Goal: Communication & Community: Ask a question

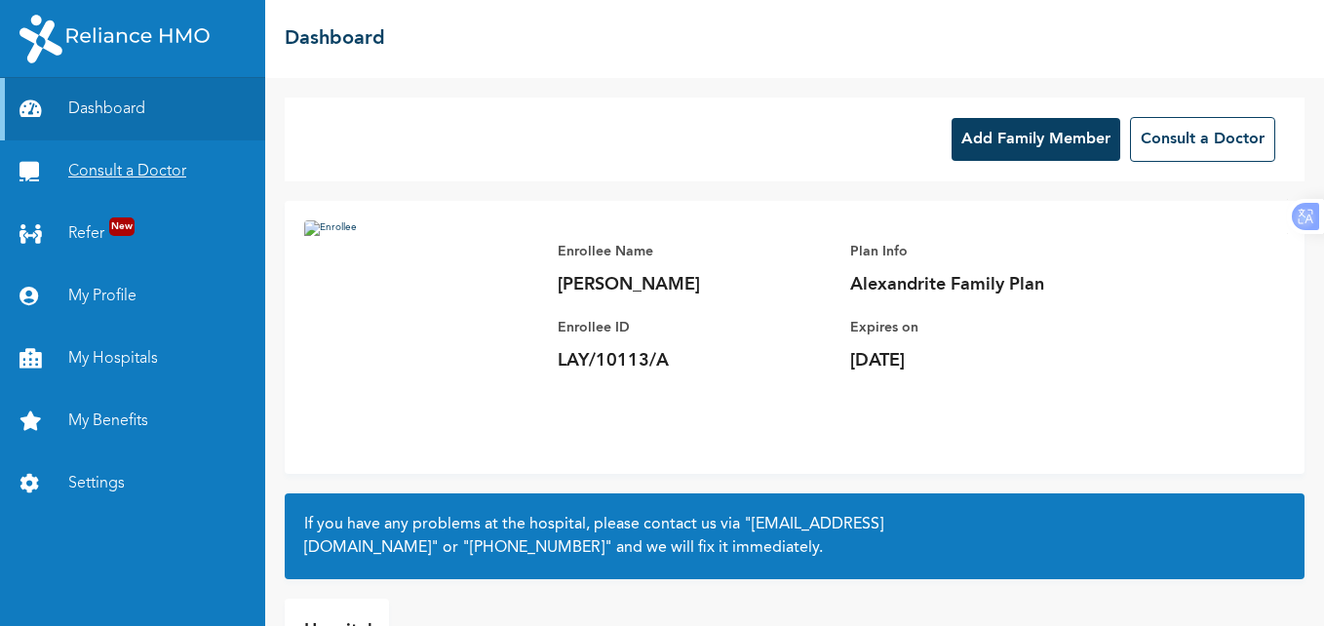
click at [121, 171] on link "Consult a Doctor" at bounding box center [132, 171] width 265 height 62
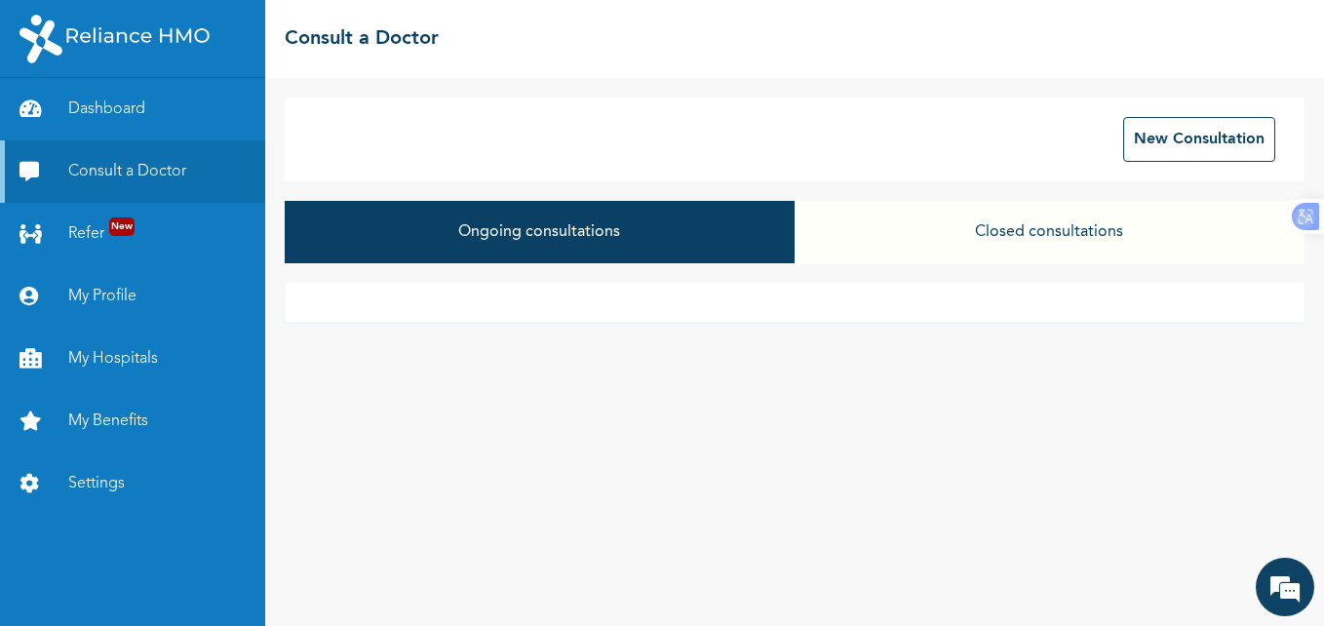
click at [1051, 225] on button "Closed consultations" at bounding box center [1049, 232] width 510 height 62
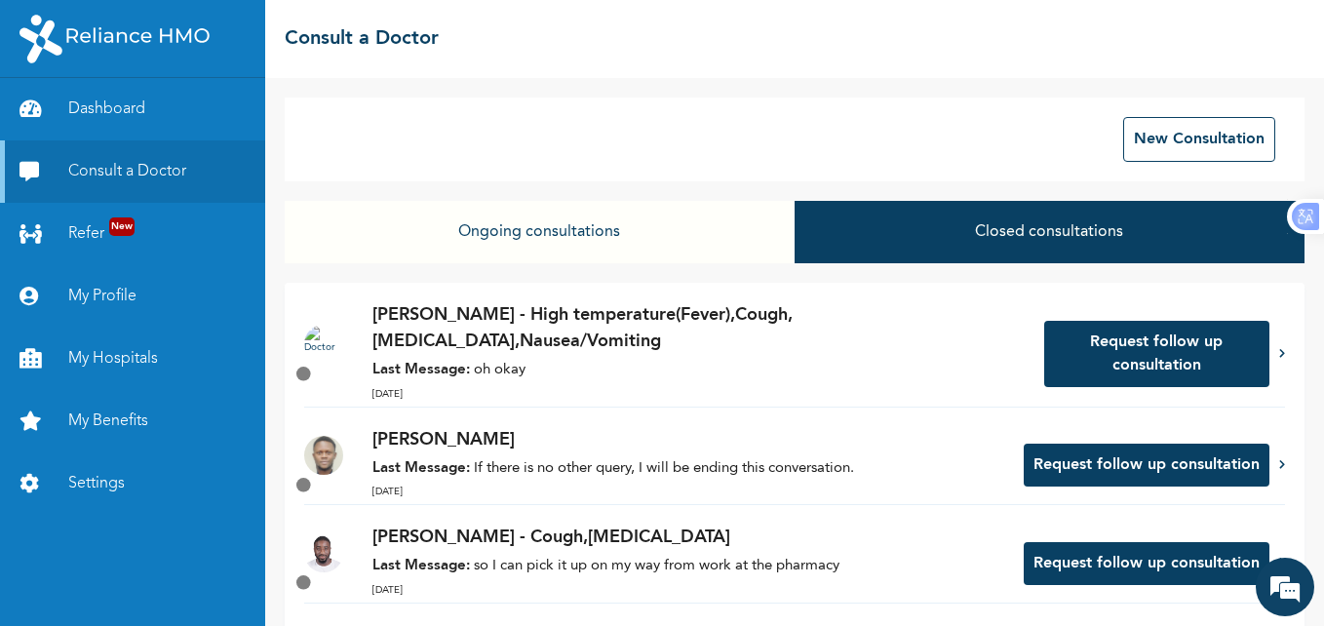
click at [701, 318] on p "[PERSON_NAME] - High temperature(Fever),Cough,[MEDICAL_DATA],Nausea/Vomiting" at bounding box center [698, 328] width 652 height 53
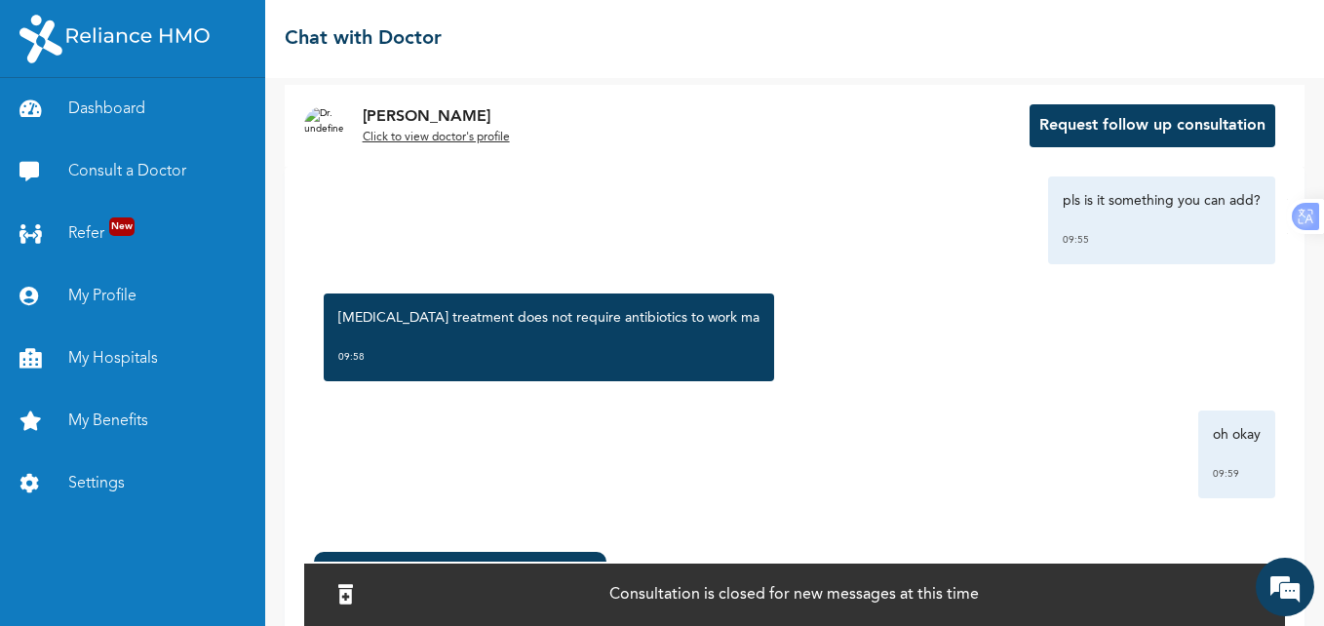
scroll to position [139, 0]
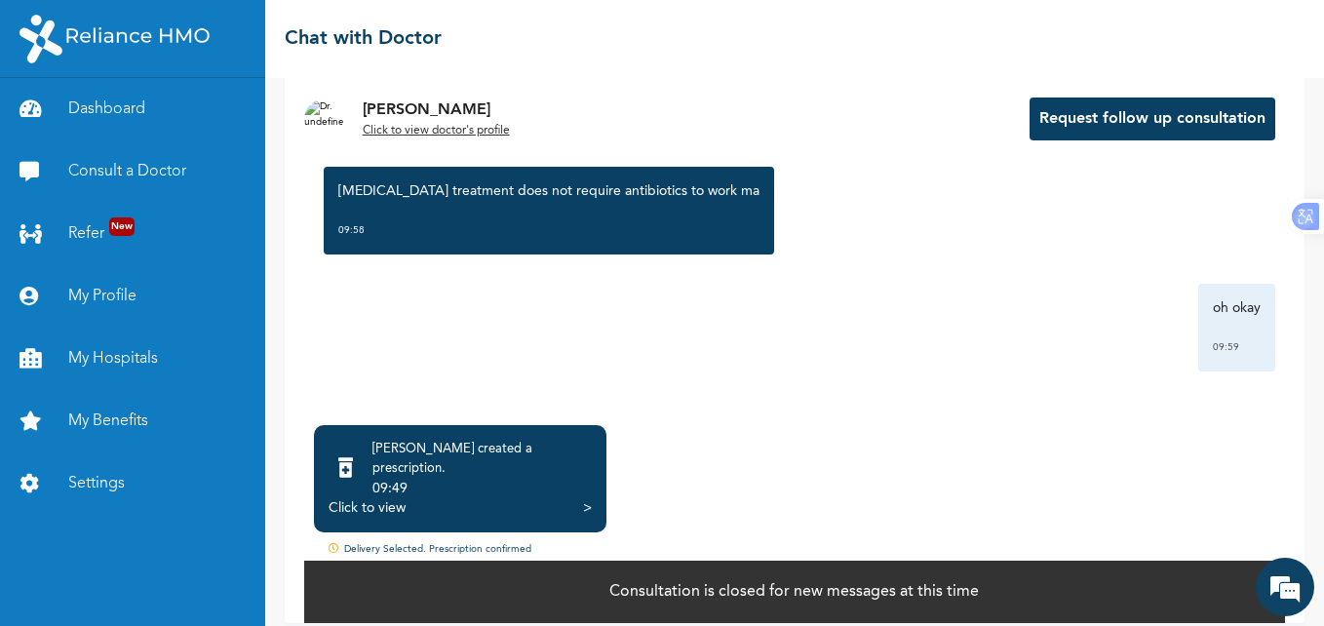
click at [367, 498] on div "Click to view" at bounding box center [366, 507] width 77 height 19
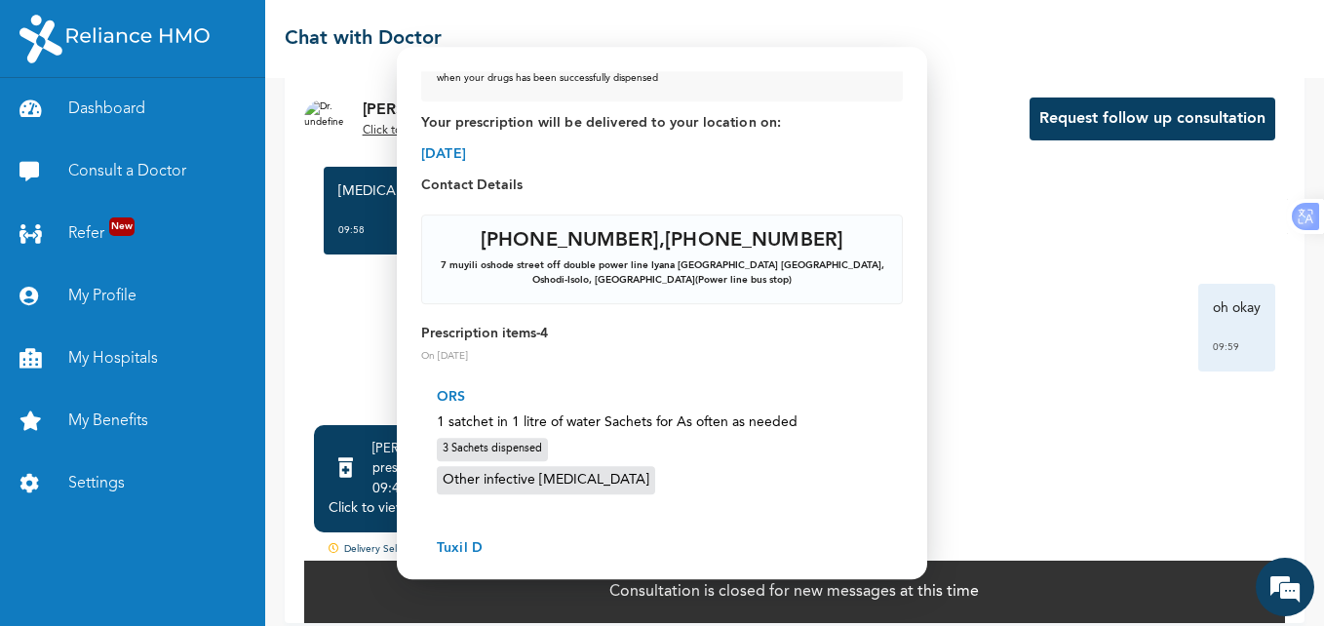
scroll to position [82, 0]
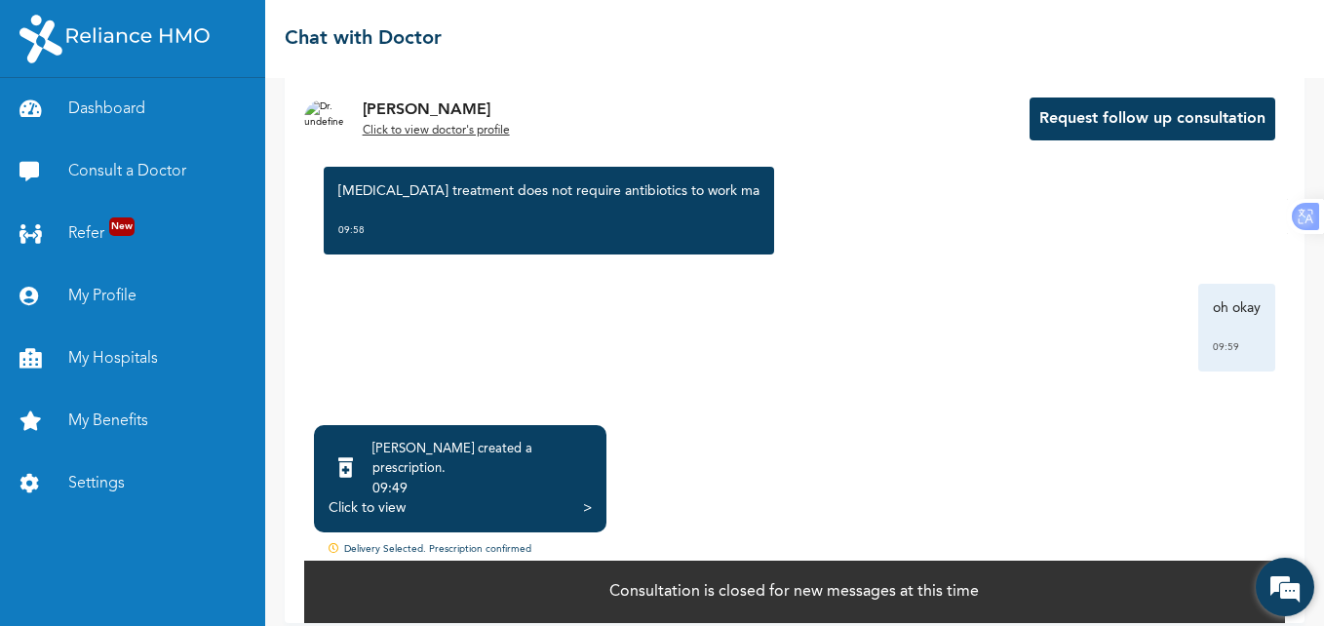
click at [1293, 574] on em at bounding box center [1284, 586] width 53 height 53
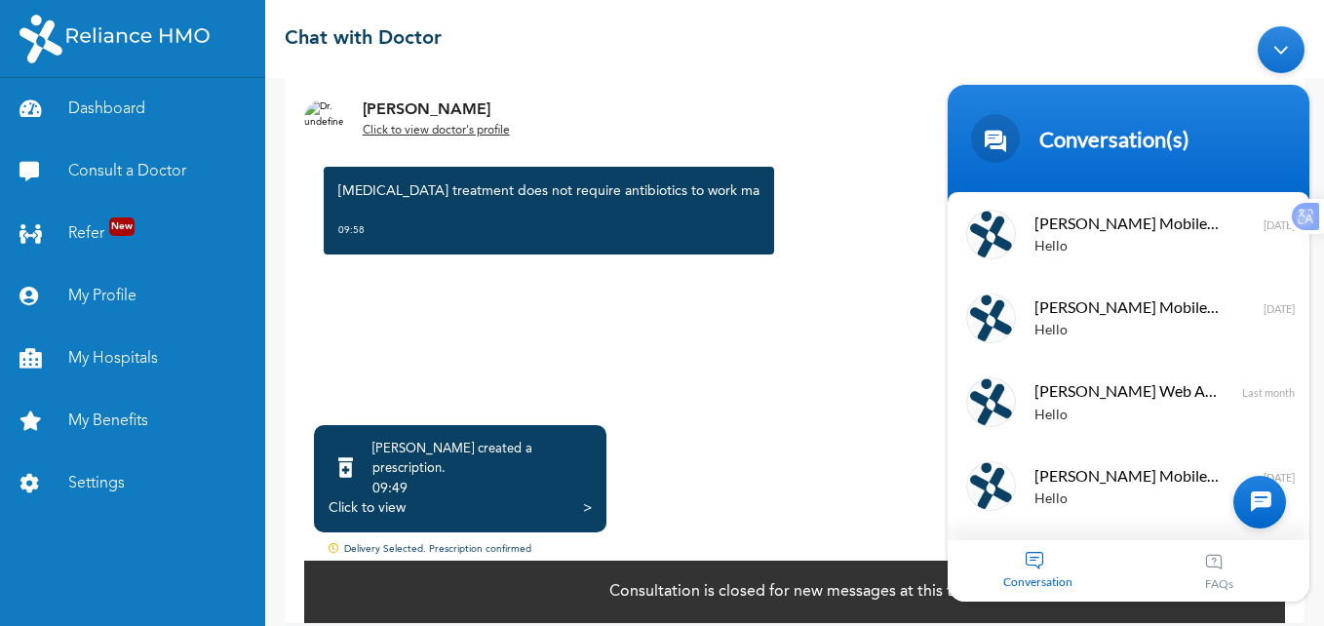
click at [1262, 503] on div at bounding box center [1259, 502] width 53 height 53
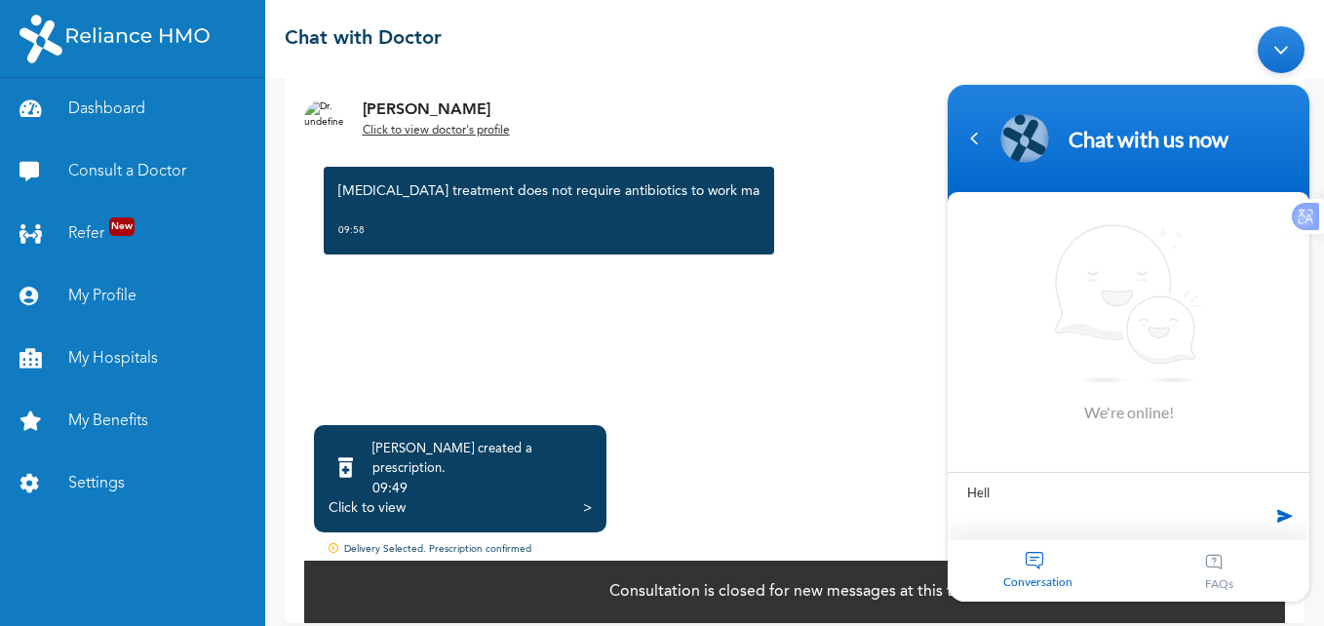
type textarea "Hello"
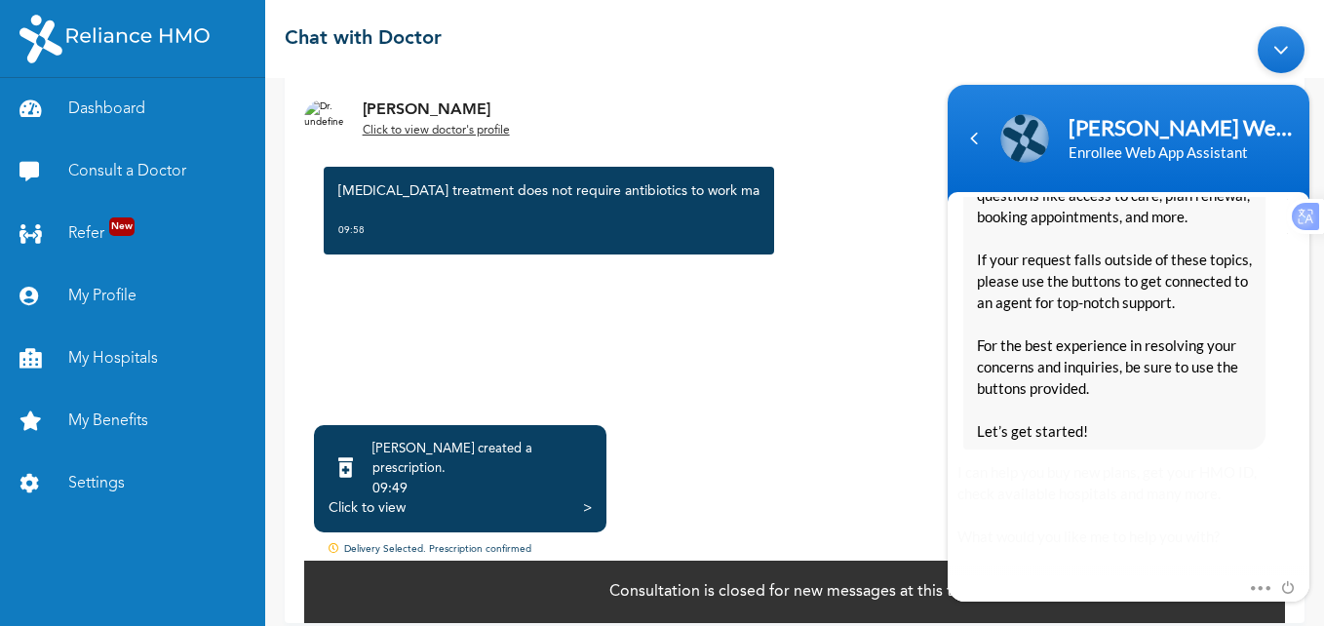
scroll to position [512, 0]
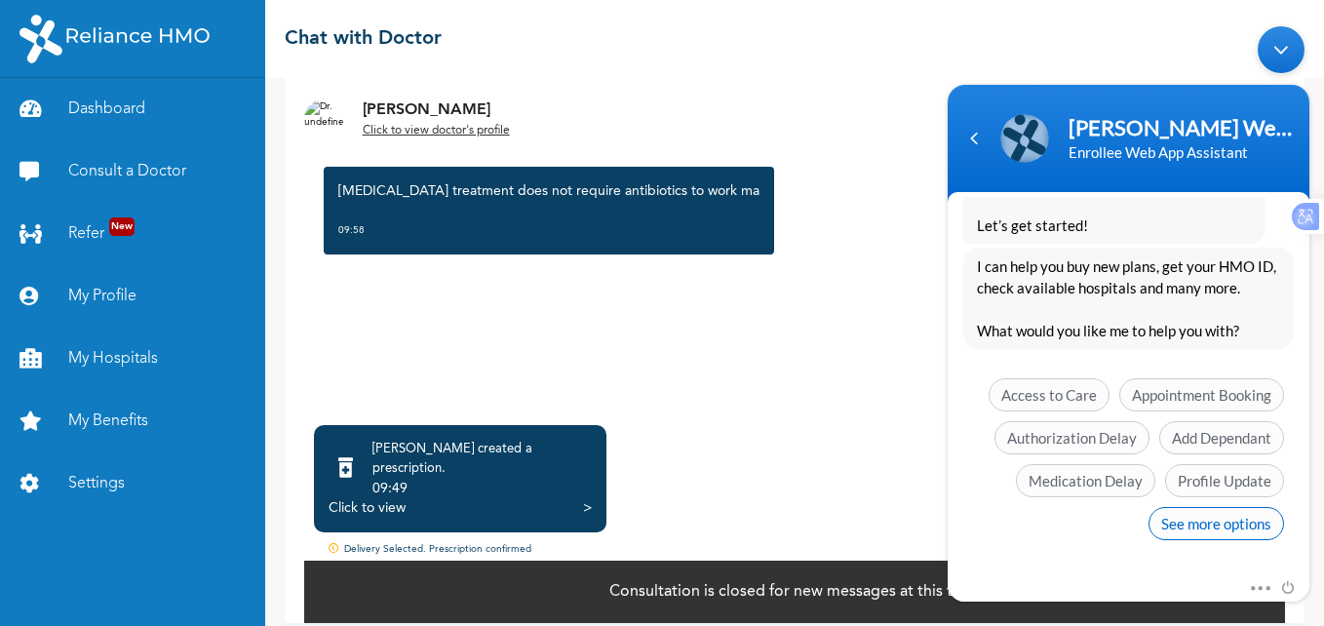
click at [1186, 522] on span "See more options" at bounding box center [1215, 523] width 135 height 33
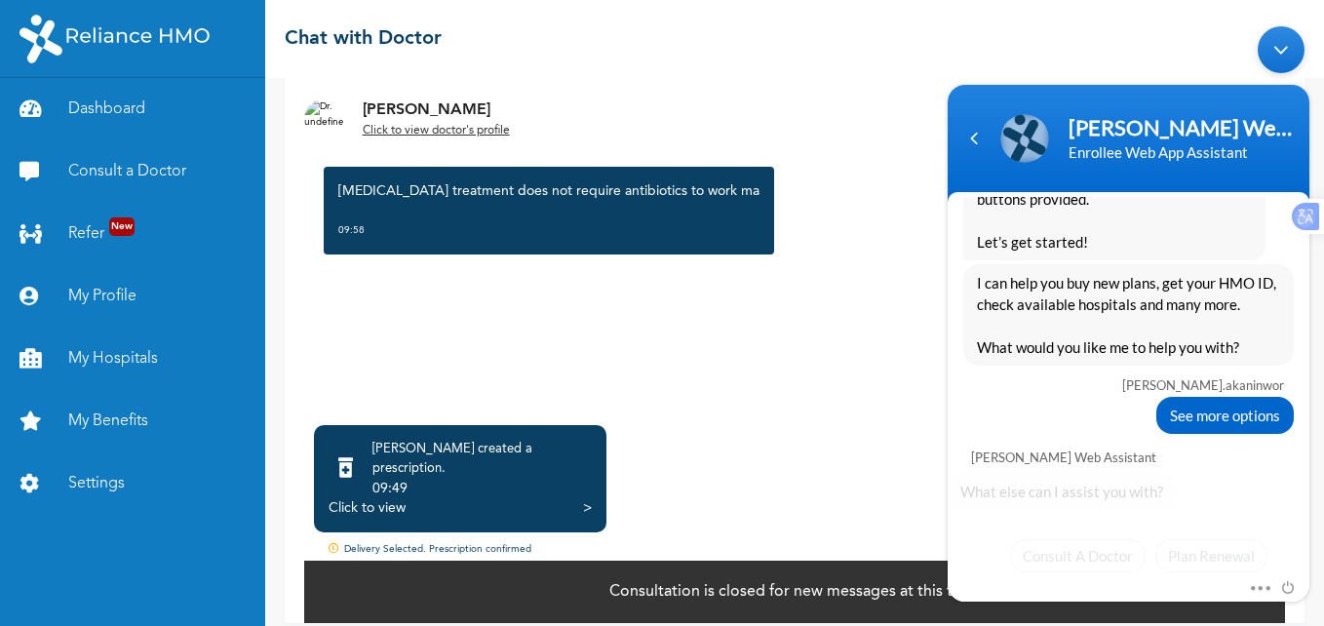
scroll to position [656, 0]
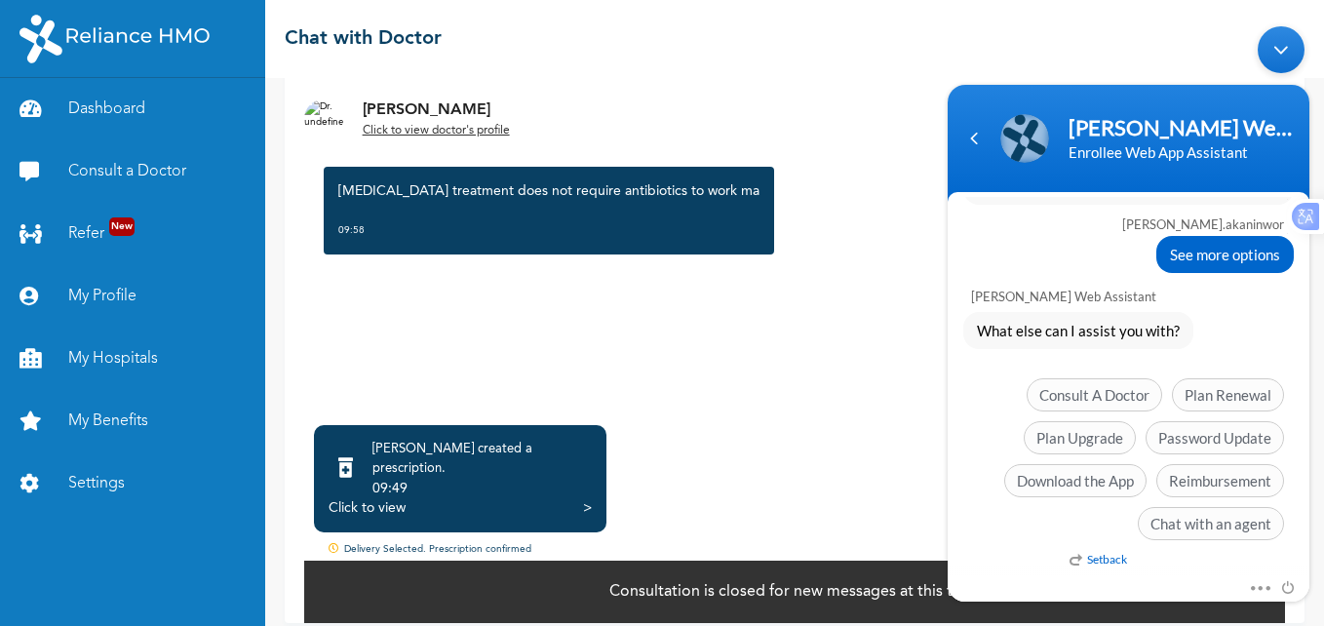
click at [1100, 560] on em "Setback" at bounding box center [1098, 559] width 58 height 15
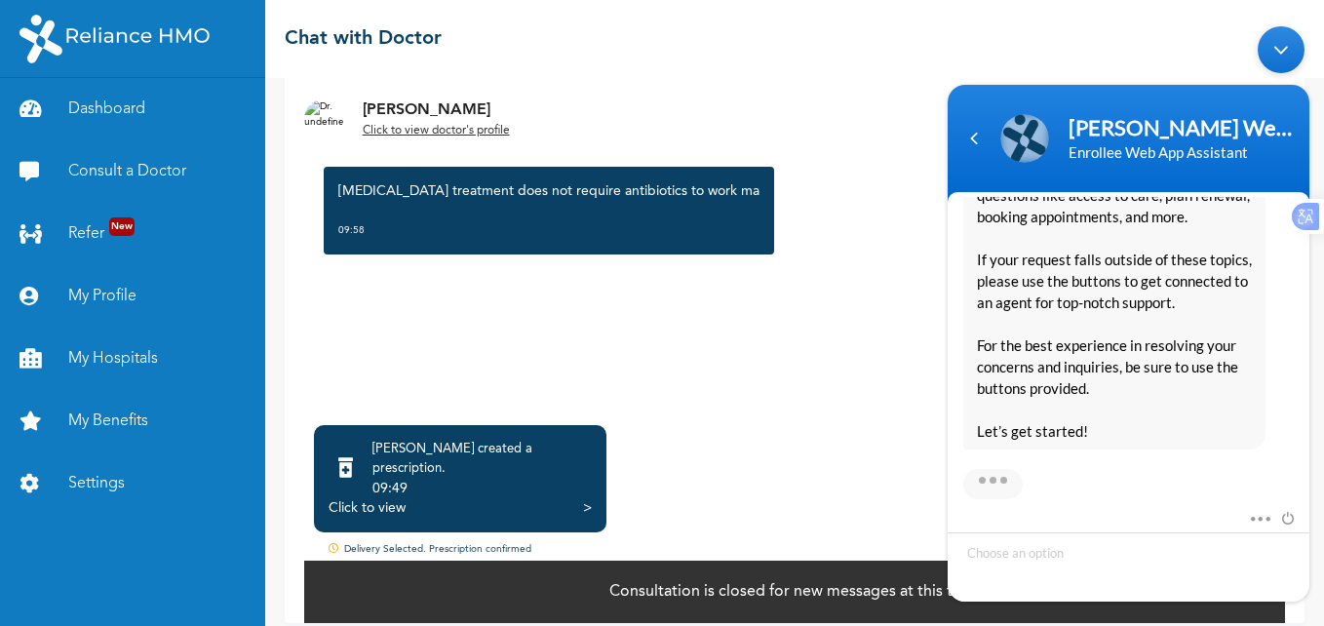
scroll to position [1293, 0]
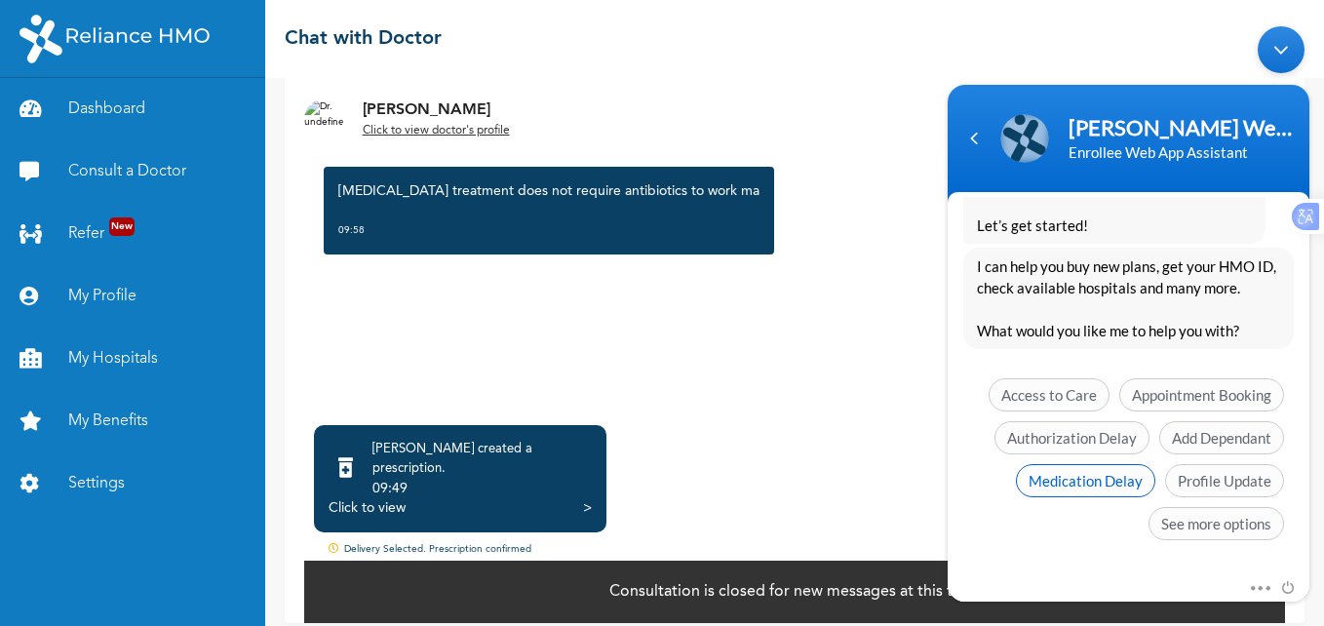
click at [1103, 485] on span "Medication Delay" at bounding box center [1085, 480] width 139 height 33
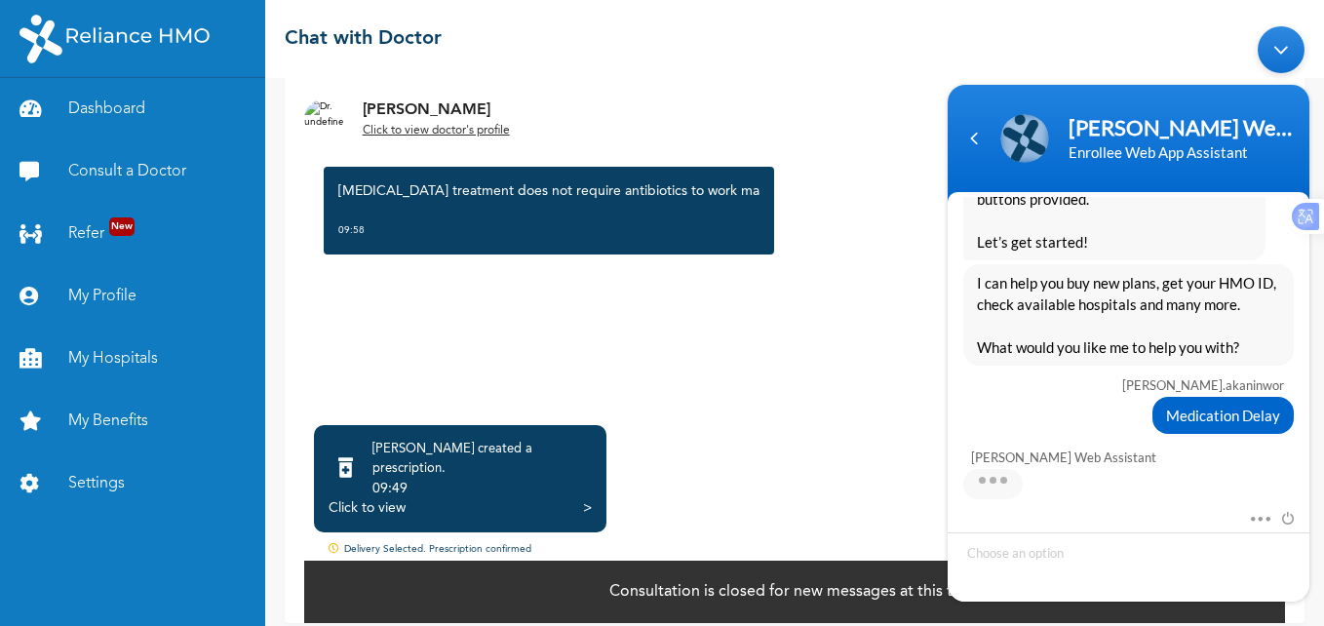
scroll to position [1309, 0]
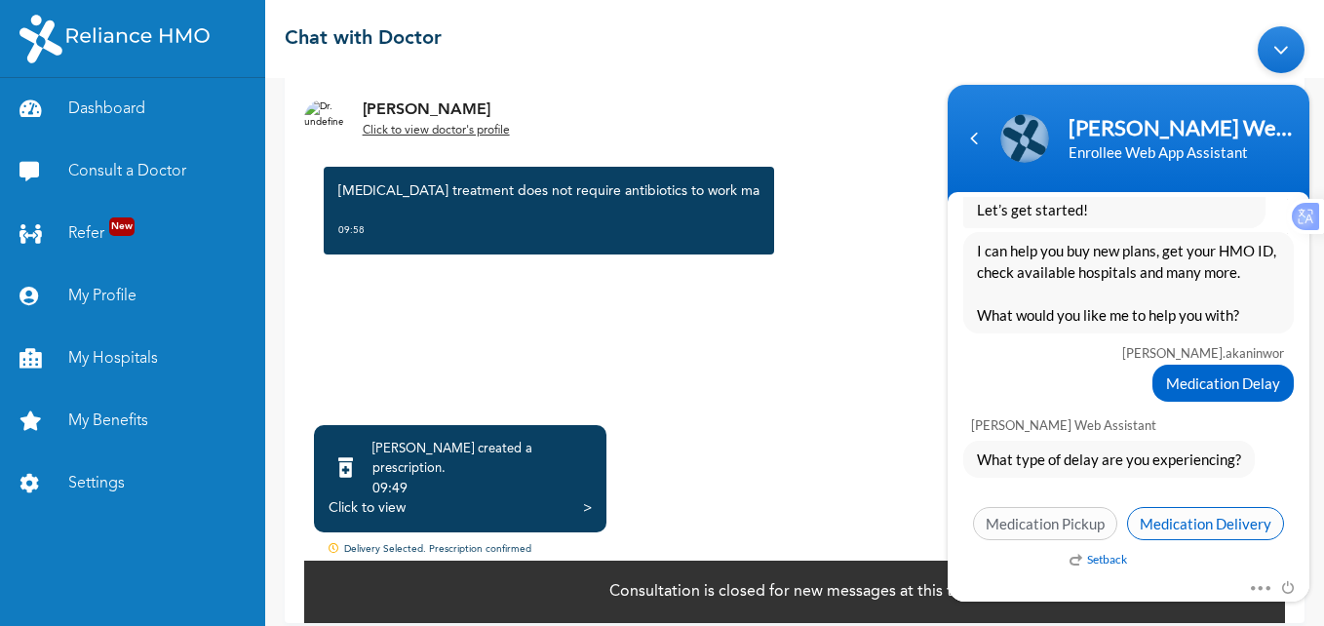
click at [1147, 519] on span "Medication Delivery" at bounding box center [1205, 523] width 157 height 33
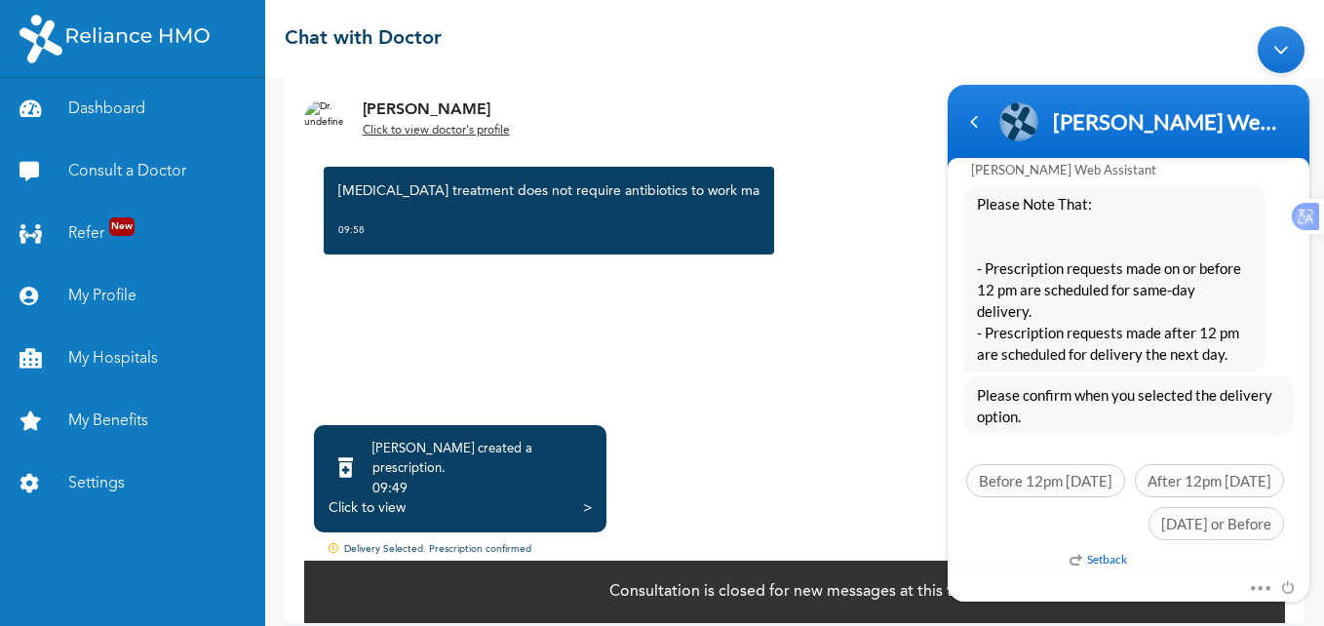
scroll to position [1653, 0]
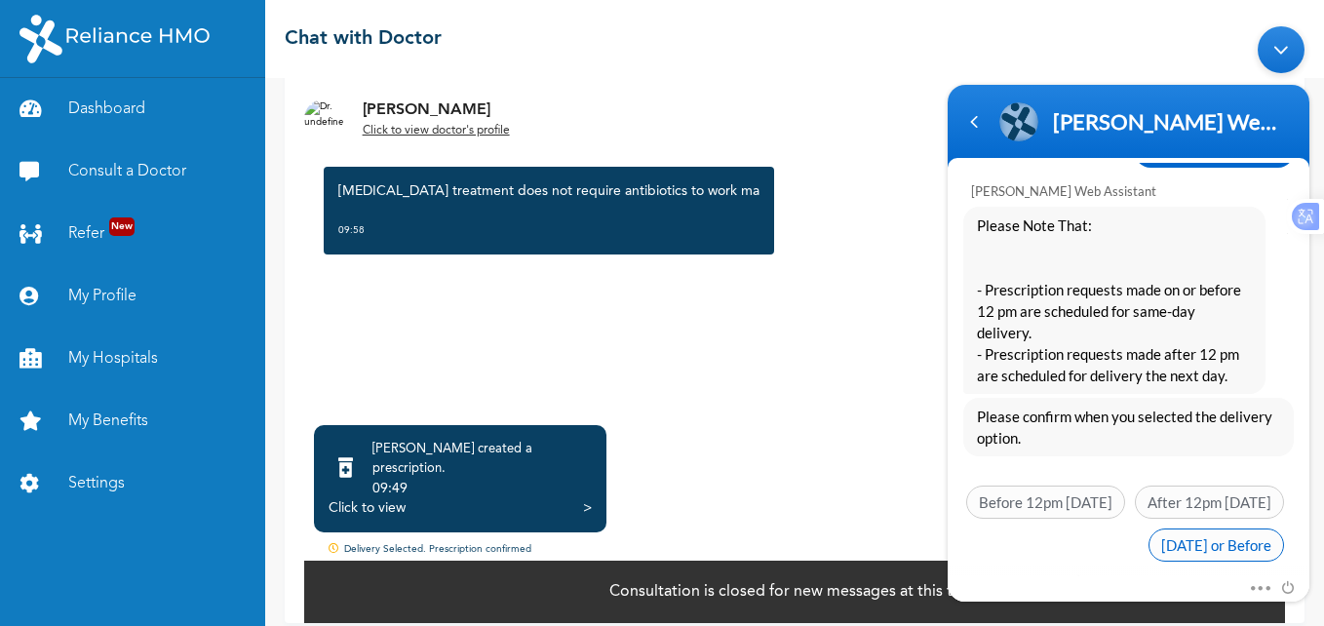
click at [1194, 528] on span "[DATE] or Before" at bounding box center [1215, 544] width 135 height 33
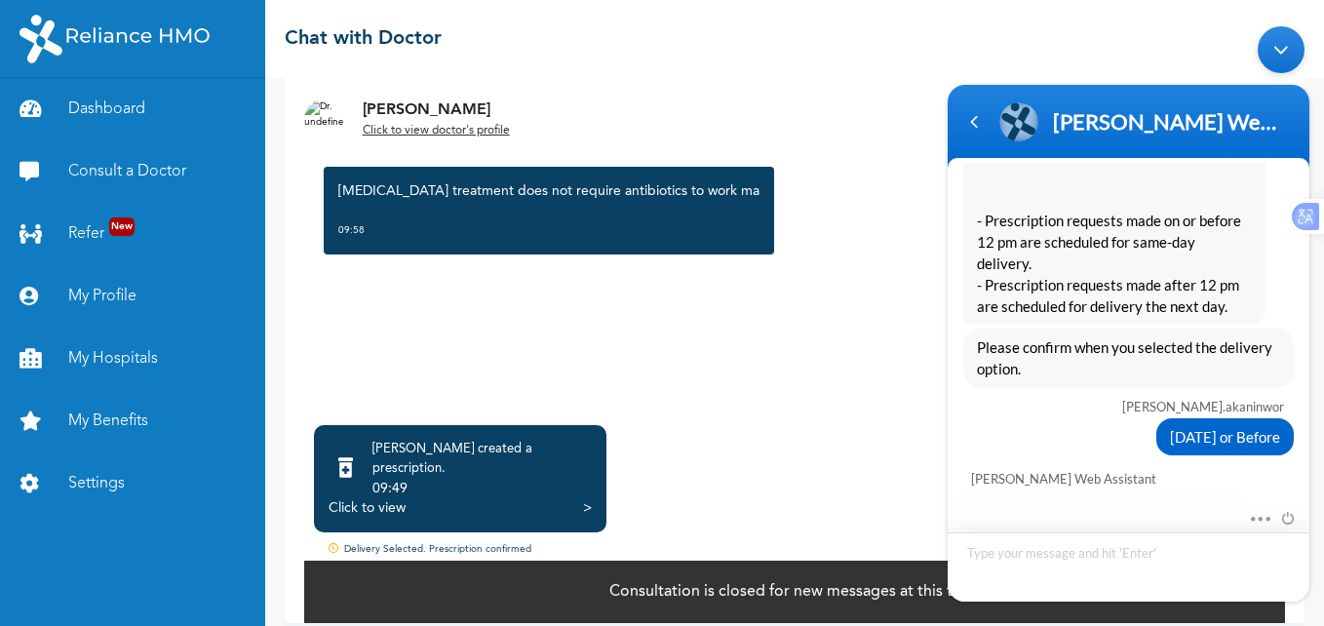
scroll to position [1837, 0]
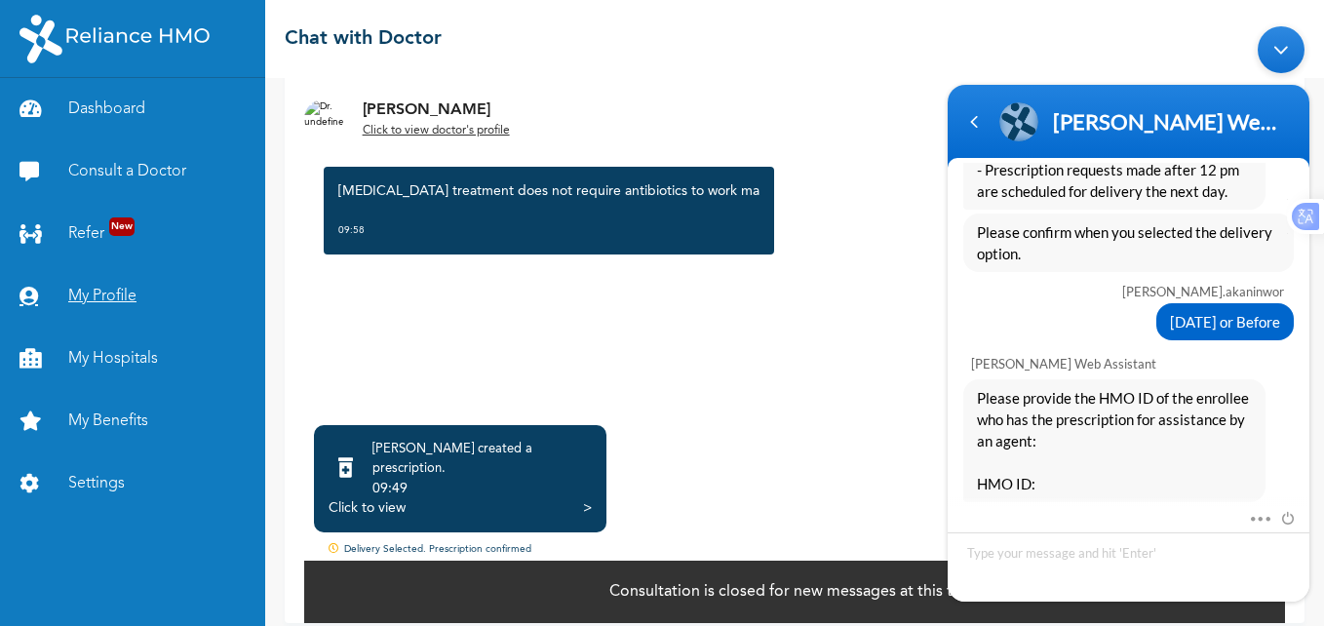
click at [96, 295] on link "My Profile" at bounding box center [132, 296] width 265 height 62
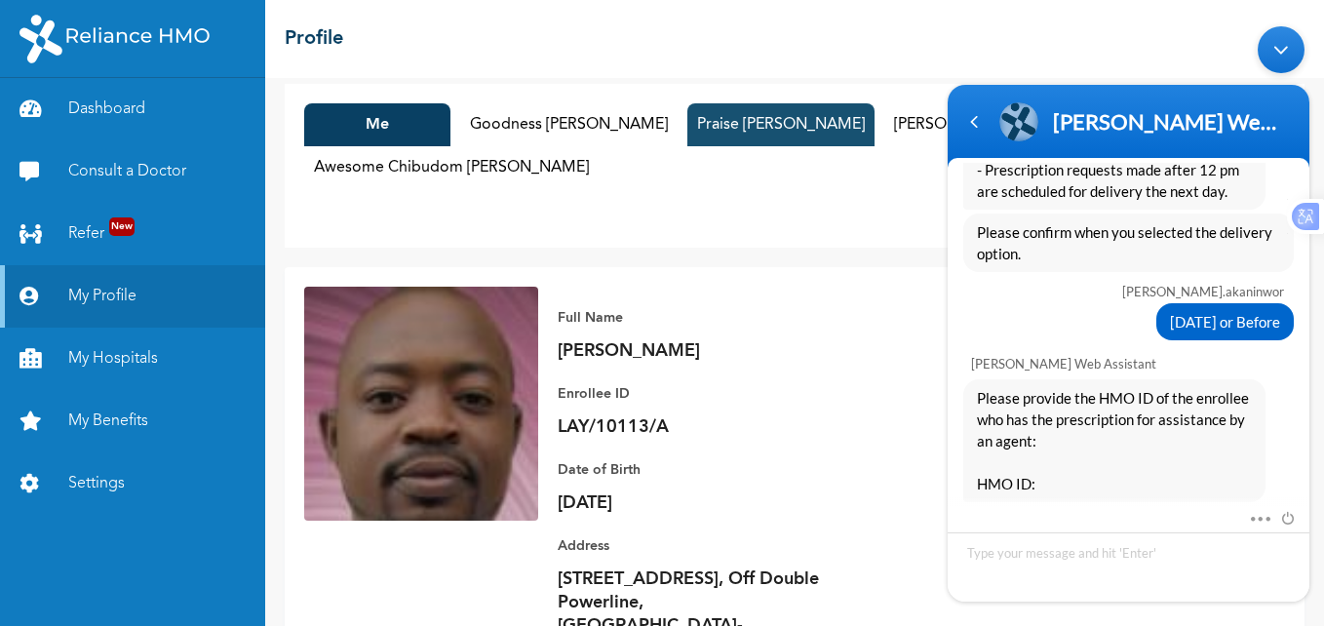
scroll to position [15, 0]
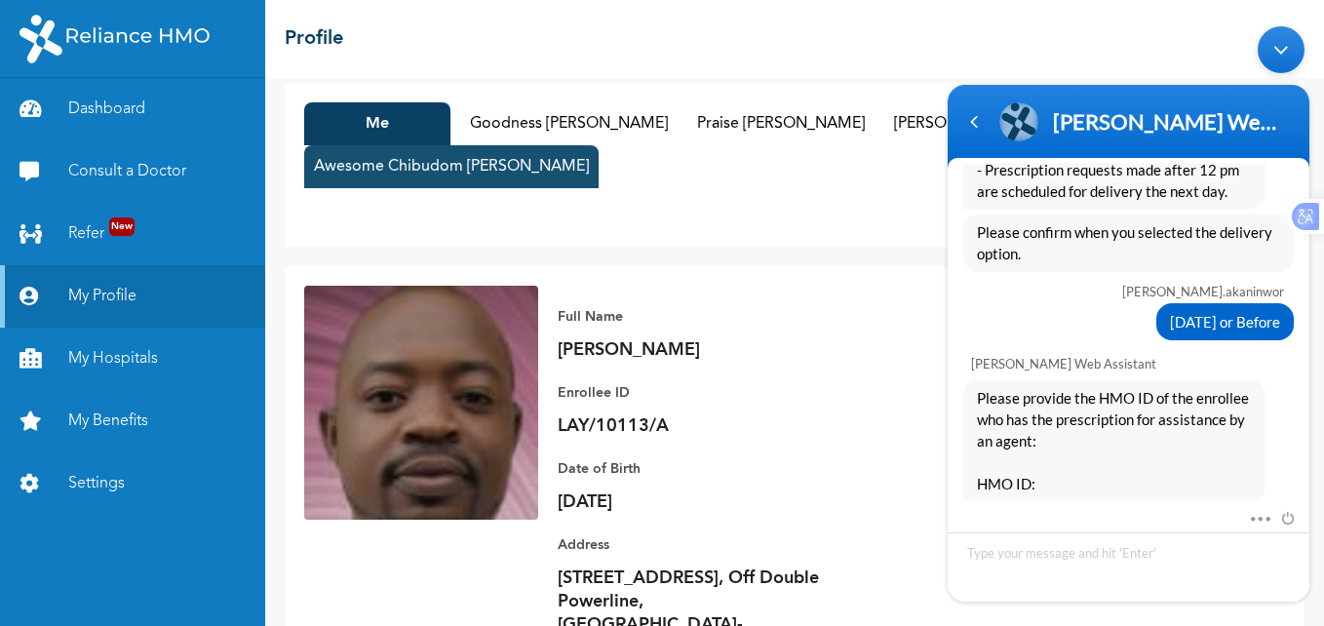
click at [486, 165] on button "Awesome Chibudom [PERSON_NAME]" at bounding box center [451, 166] width 294 height 43
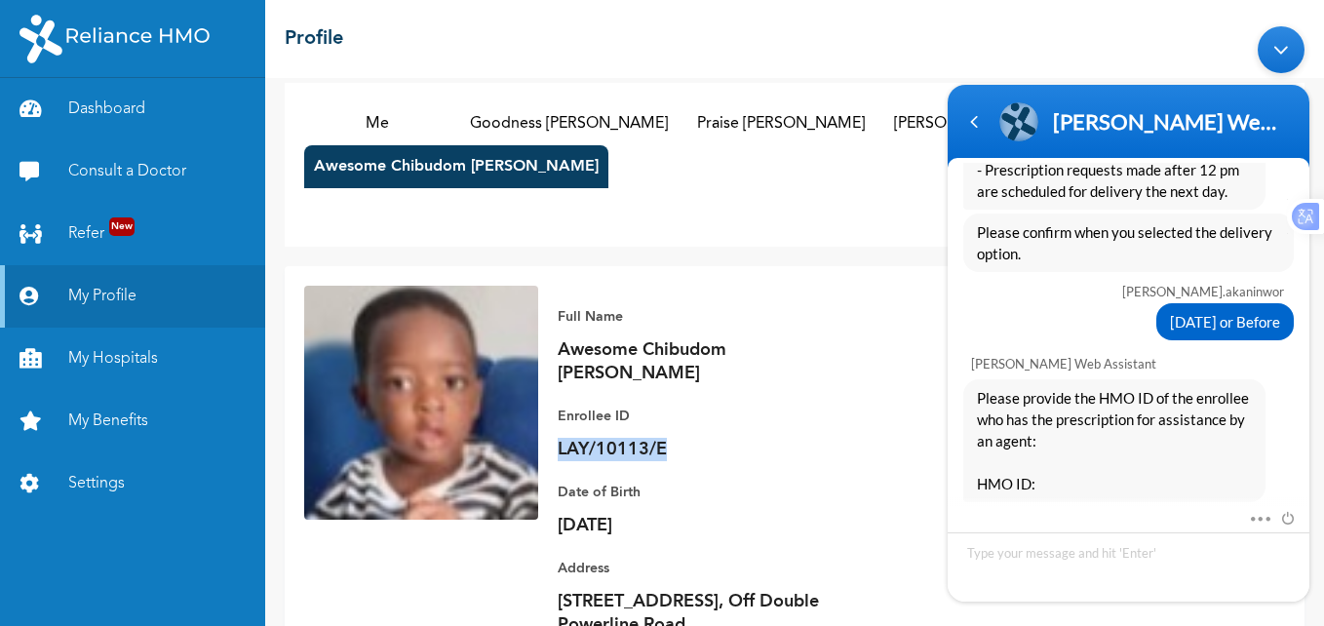
drag, startPoint x: 667, startPoint y: 433, endPoint x: 559, endPoint y: 434, distance: 108.2
click at [559, 438] on p "LAY/10113/E" at bounding box center [694, 449] width 273 height 23
copy p "LAY/10113/E"
click at [1083, 555] on textarea "Type your message and hit 'Enter'" at bounding box center [1128, 566] width 362 height 69
type textarea "LAY/10113/E"
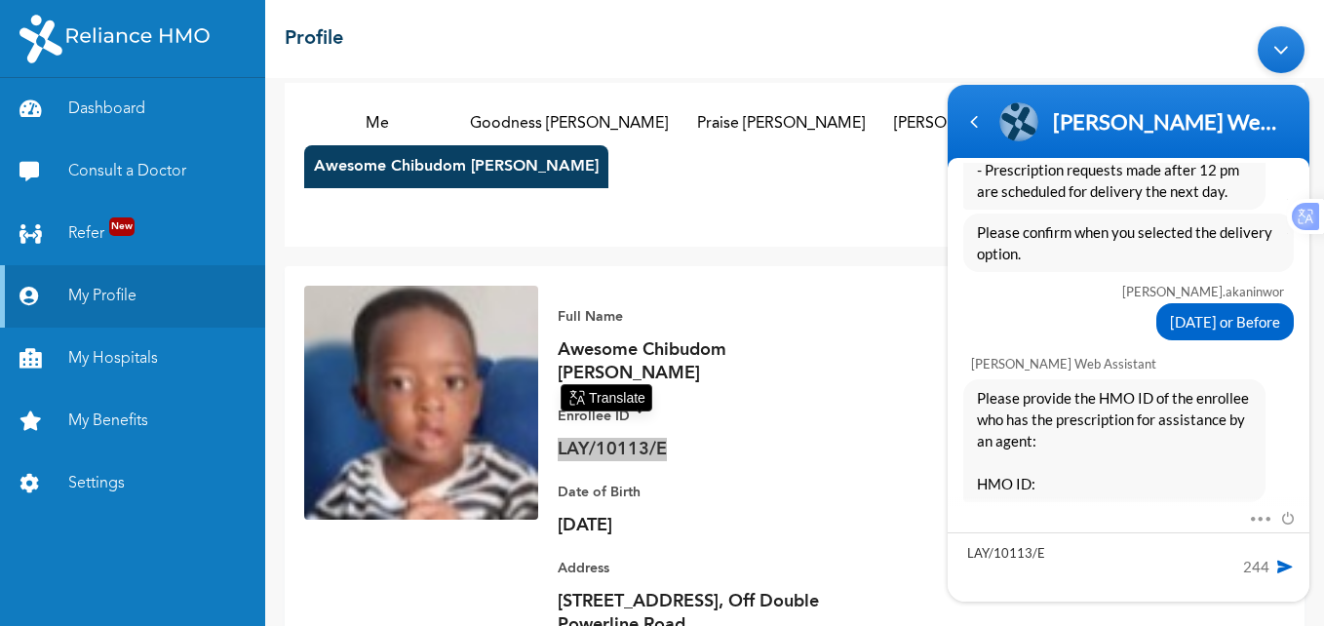
click at [1288, 568] on span at bounding box center [1284, 566] width 19 height 19
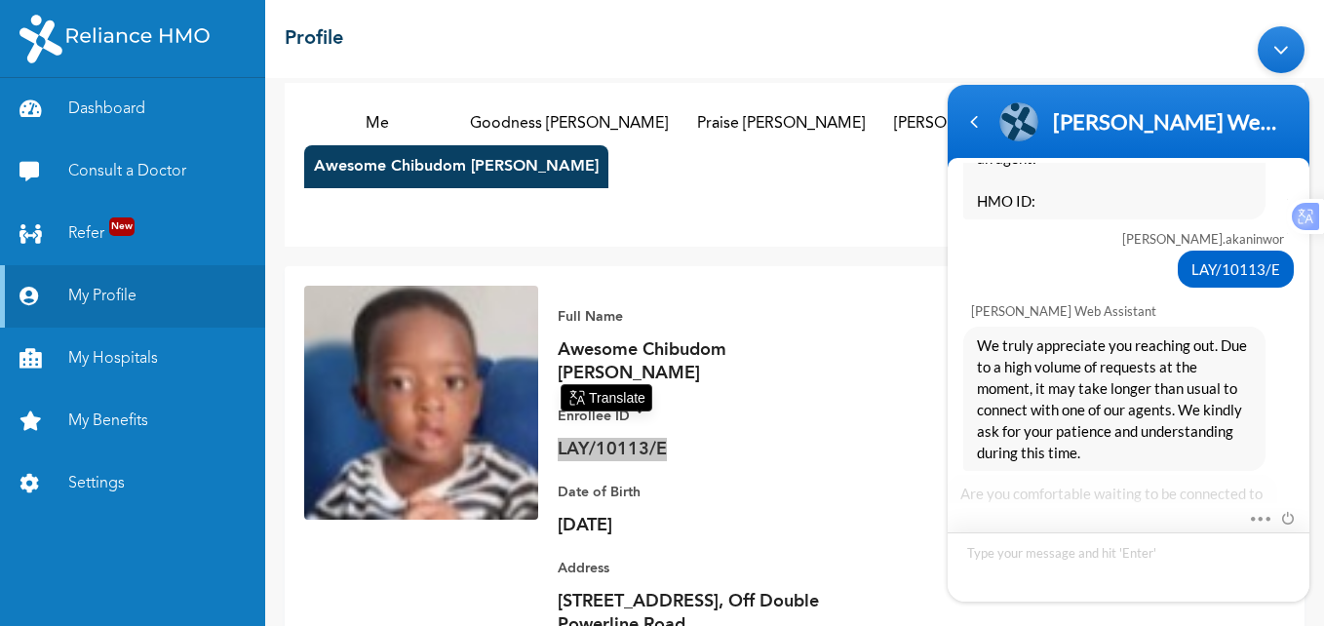
scroll to position [2266, 0]
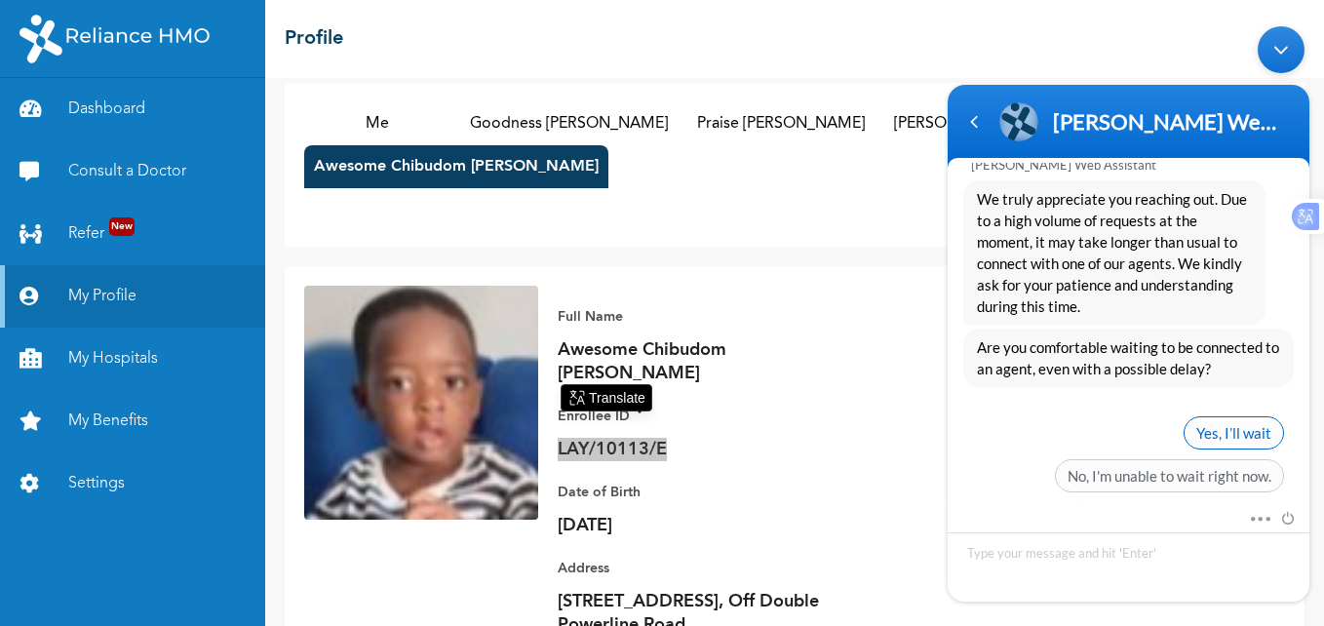
click at [1231, 416] on span "Yes, I’ll wait" at bounding box center [1233, 432] width 100 height 33
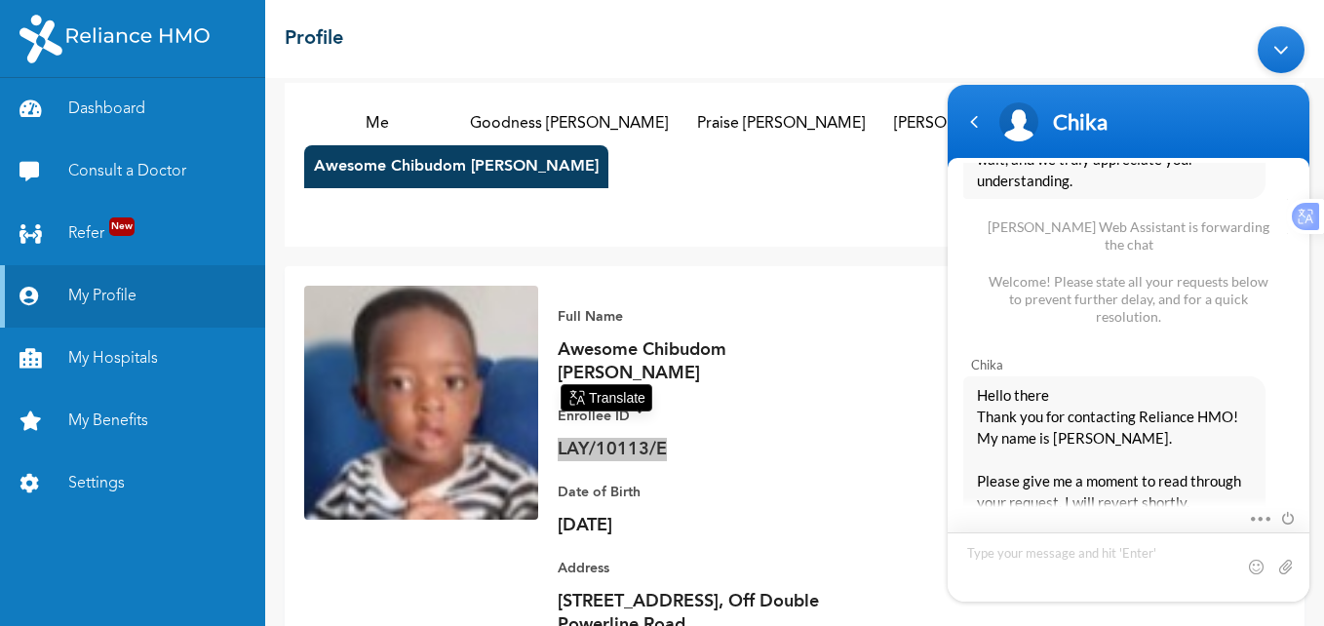
scroll to position [2790, 0]
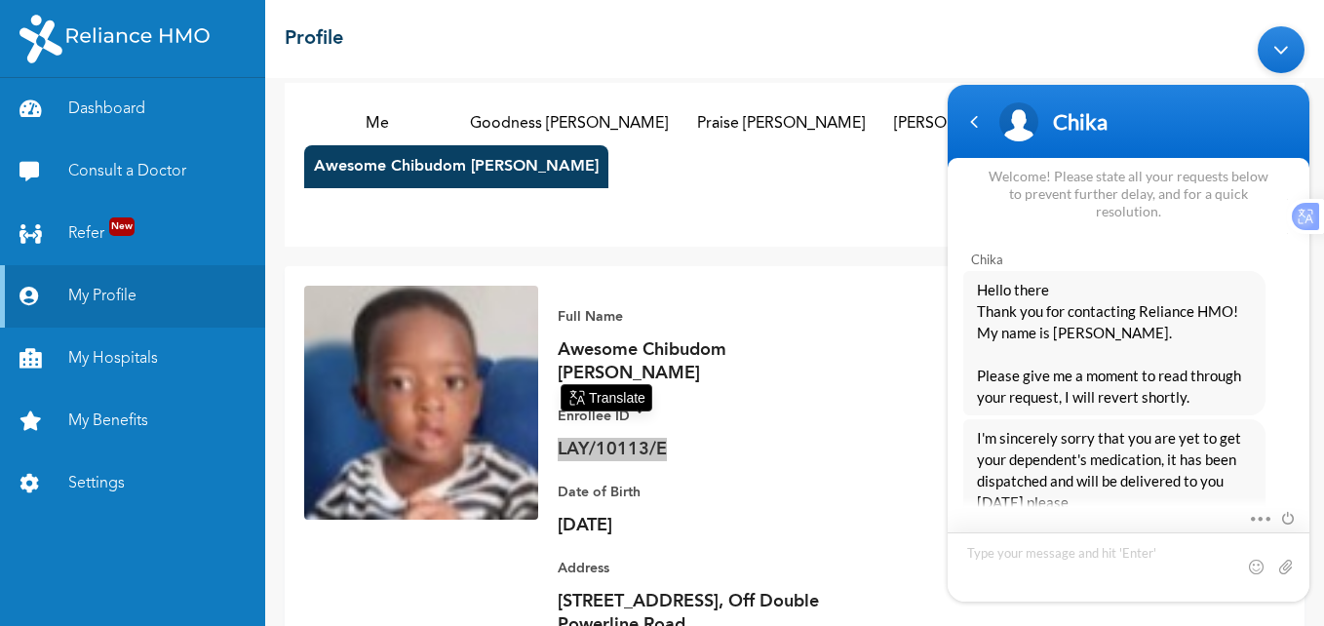
click at [1023, 555] on textarea "Type your message and hit 'Enter'" at bounding box center [1128, 566] width 362 height 69
type textarea "Hmm, why the delays?"
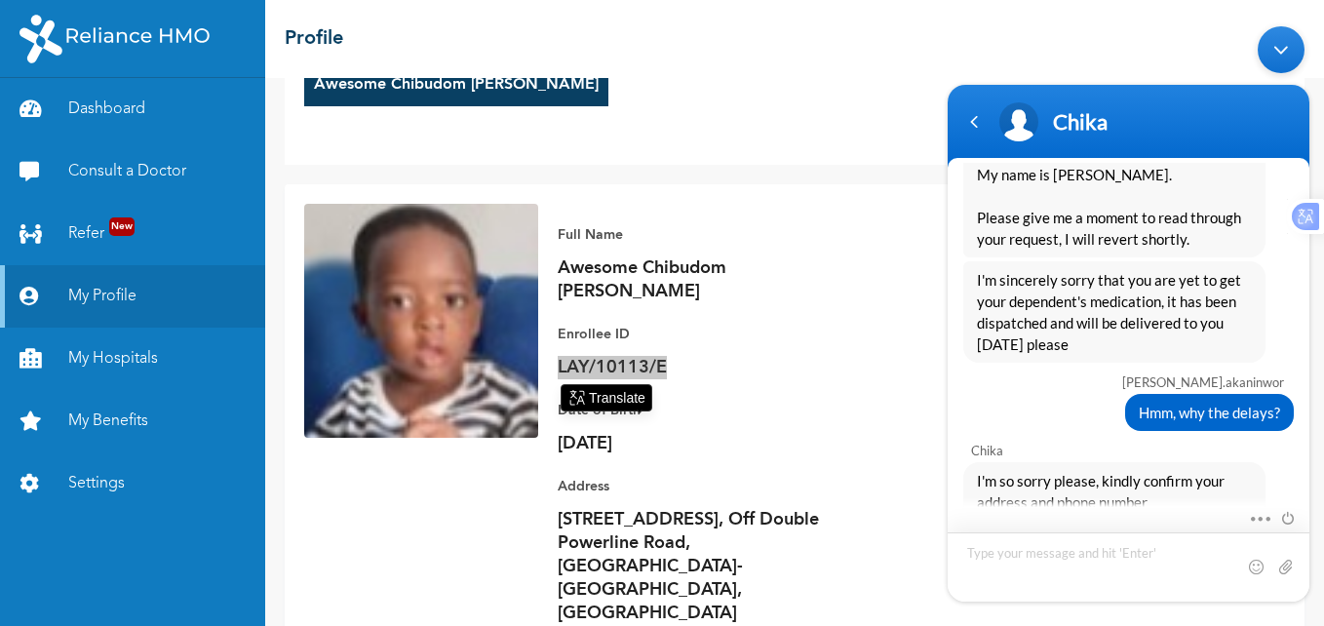
scroll to position [103, 0]
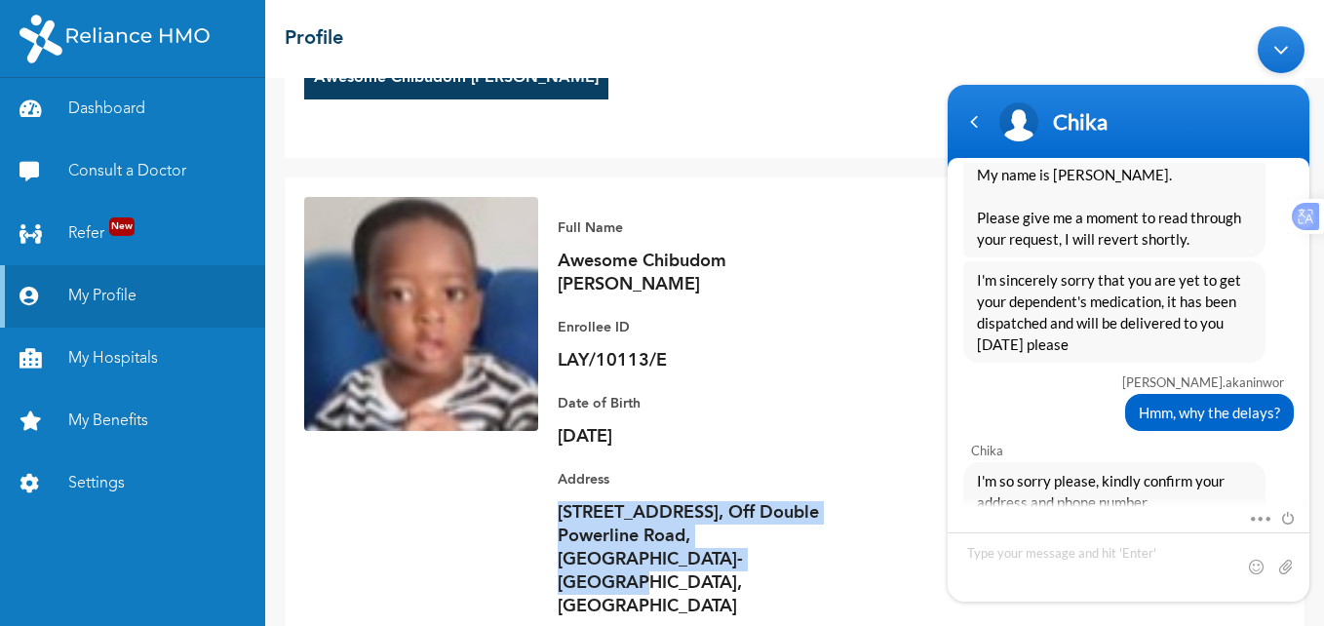
drag, startPoint x: 682, startPoint y: 536, endPoint x: 532, endPoint y: 494, distance: 155.9
click at [532, 494] on div "Full Name Awesome Chibudom [PERSON_NAME] ID LAY/10113/E Plan Alexandrite Family…" at bounding box center [795, 417] width 1020 height 480
copy p "[STREET_ADDRESS], Off Double Powerline Road, [GEOGRAPHIC_DATA]-[GEOGRAPHIC_DATA…"
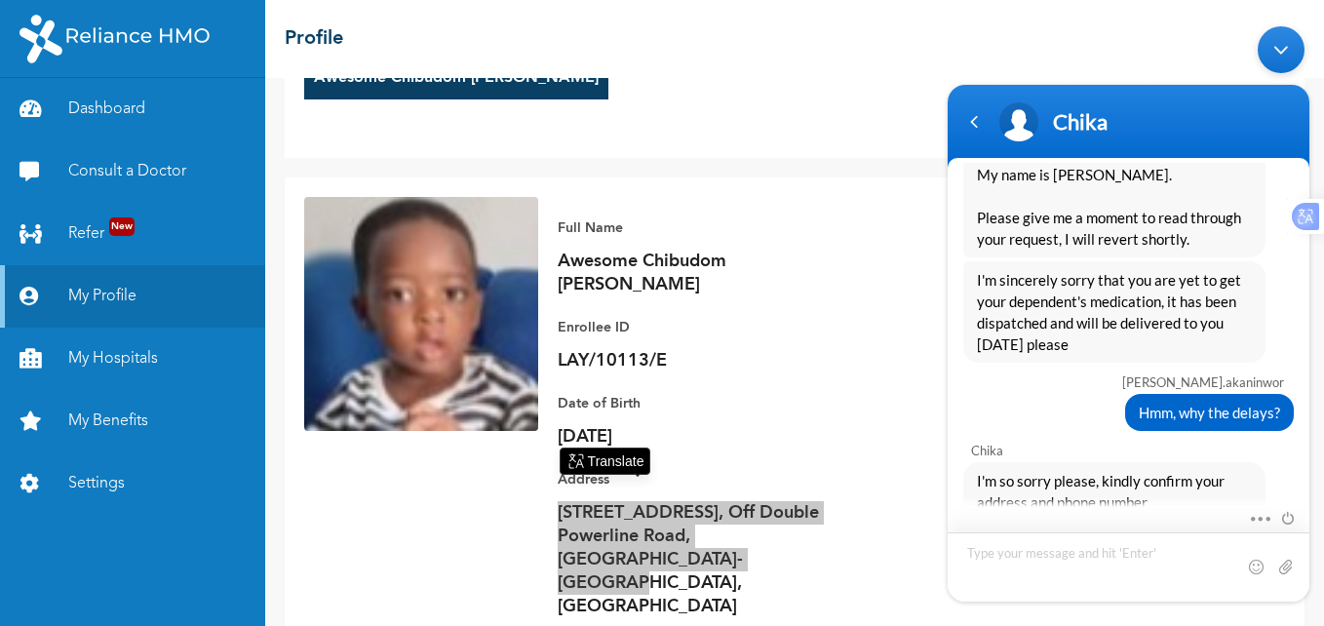
click at [1008, 550] on textarea "Type your message and hit 'Enter'" at bounding box center [1128, 566] width 362 height 69
type textarea "[STREET_ADDRESS], Off Double Powerline Road, [GEOGRAPHIC_DATA]-[GEOGRAPHIC_DATA…"
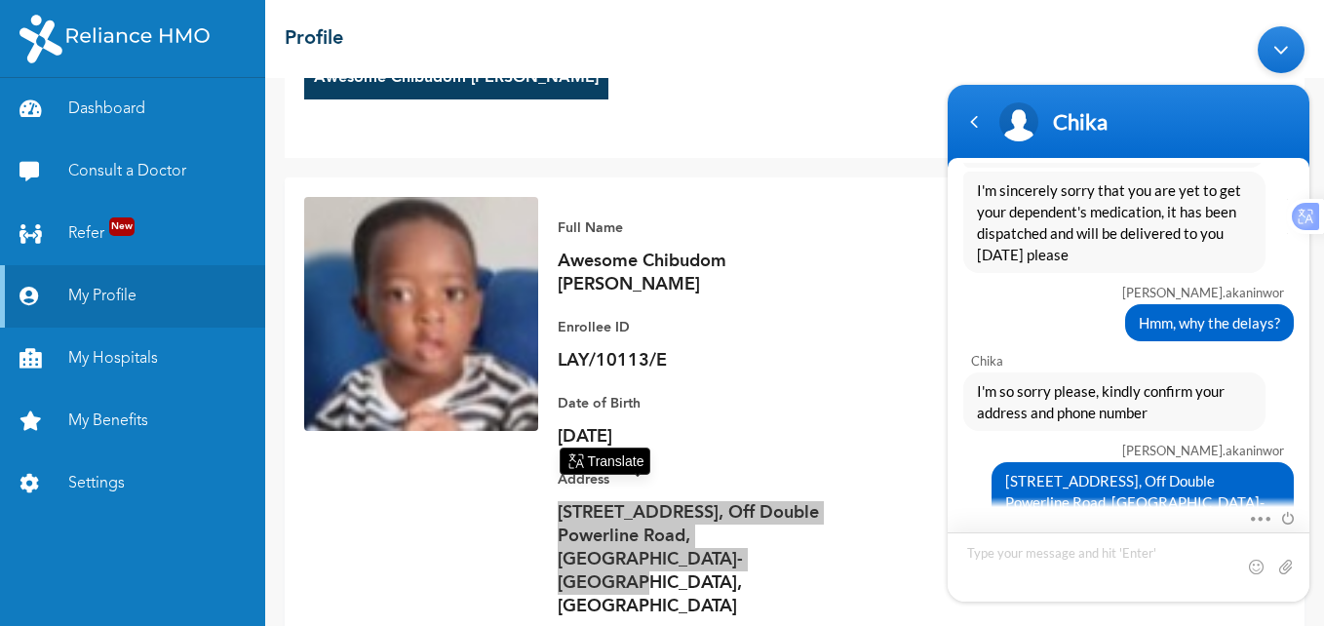
click at [1089, 564] on textarea "Type your message and hit 'Enter'" at bounding box center [1128, 566] width 362 height 69
click at [969, 554] on textarea "07062359525 - My Wife because am not home [DATE]" at bounding box center [1128, 566] width 362 height 69
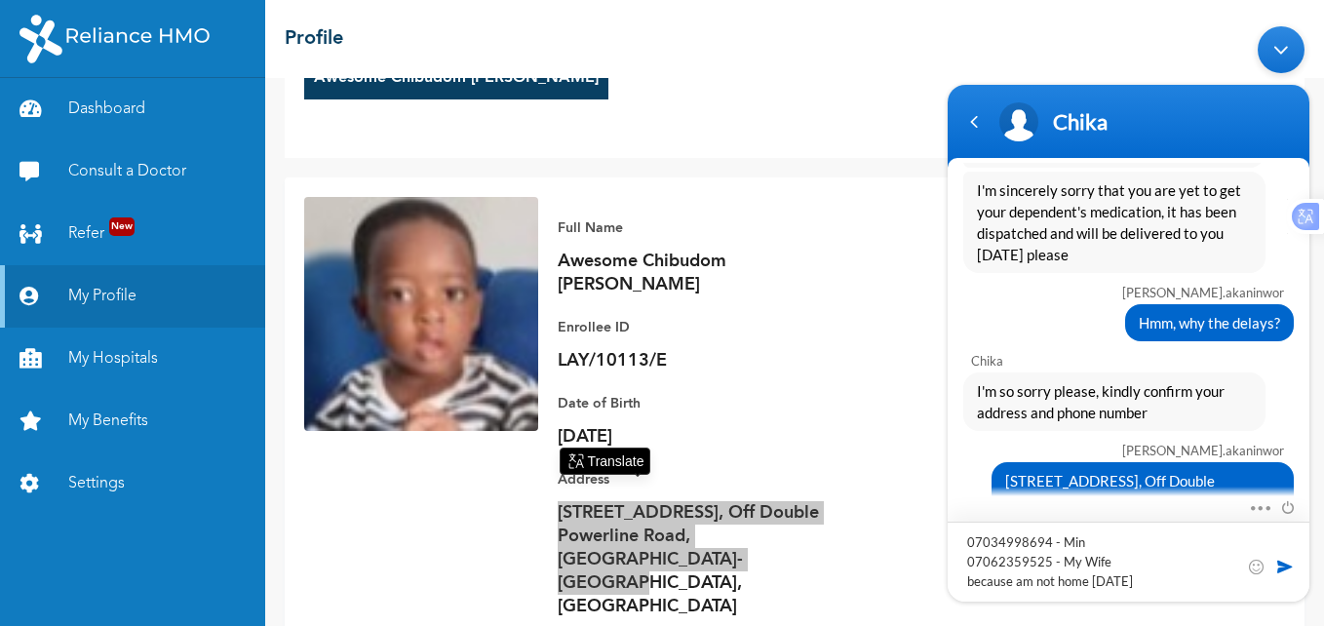
type textarea "07034998694 - Mine 07062359525 - My Wife because am not home [DATE]"
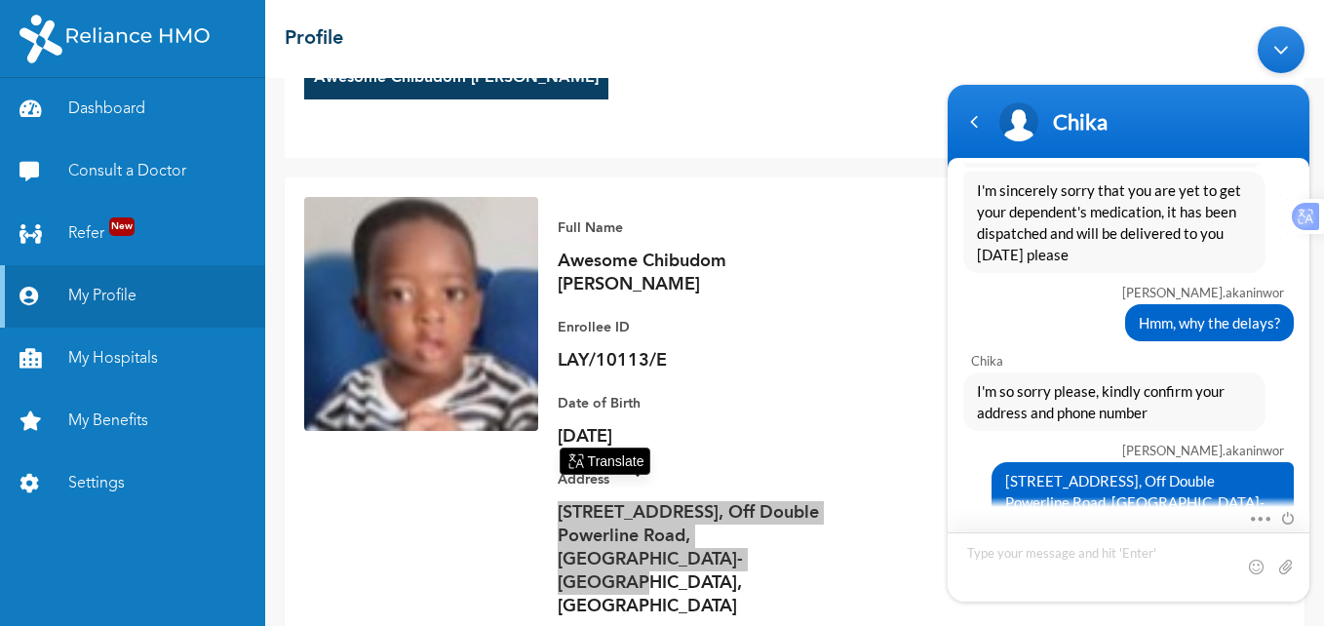
scroll to position [3100, 0]
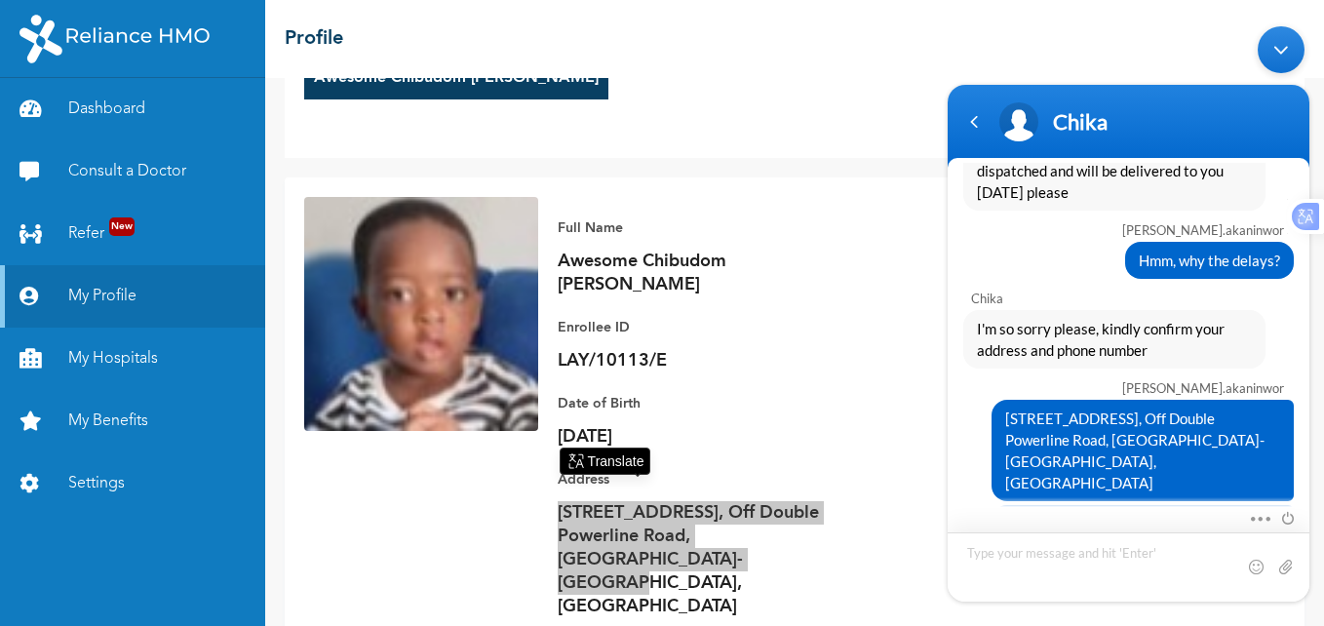
click at [1100, 552] on textarea "Type your message and hit 'Enter'" at bounding box center [1128, 566] width 362 height 69
type textarea "i waited all day [DATE], so my wife will be home to pick it up"
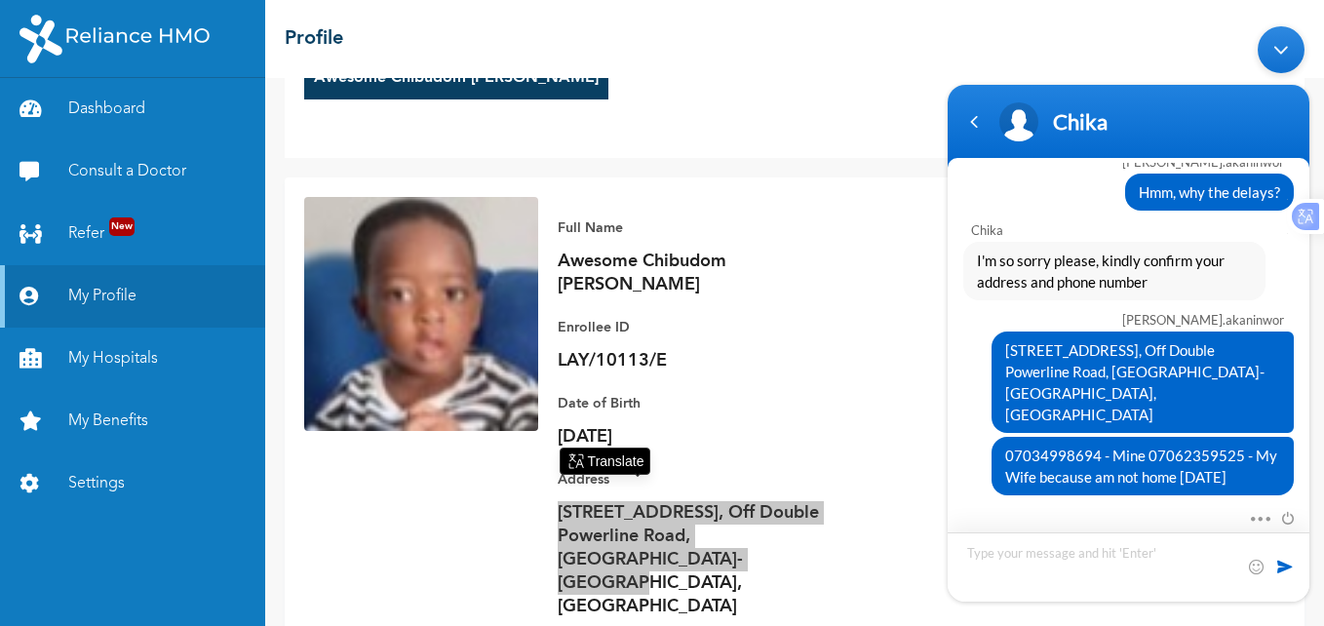
scroll to position [3258, 0]
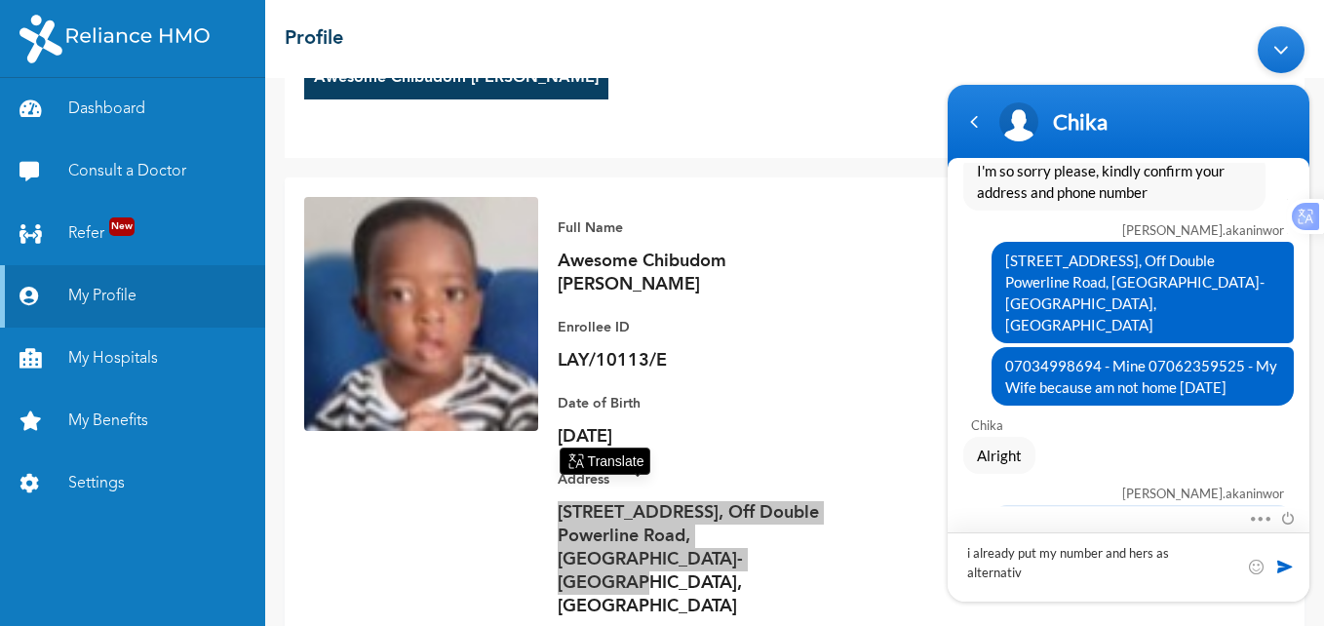
type textarea "i already put my number and hers as alternative"
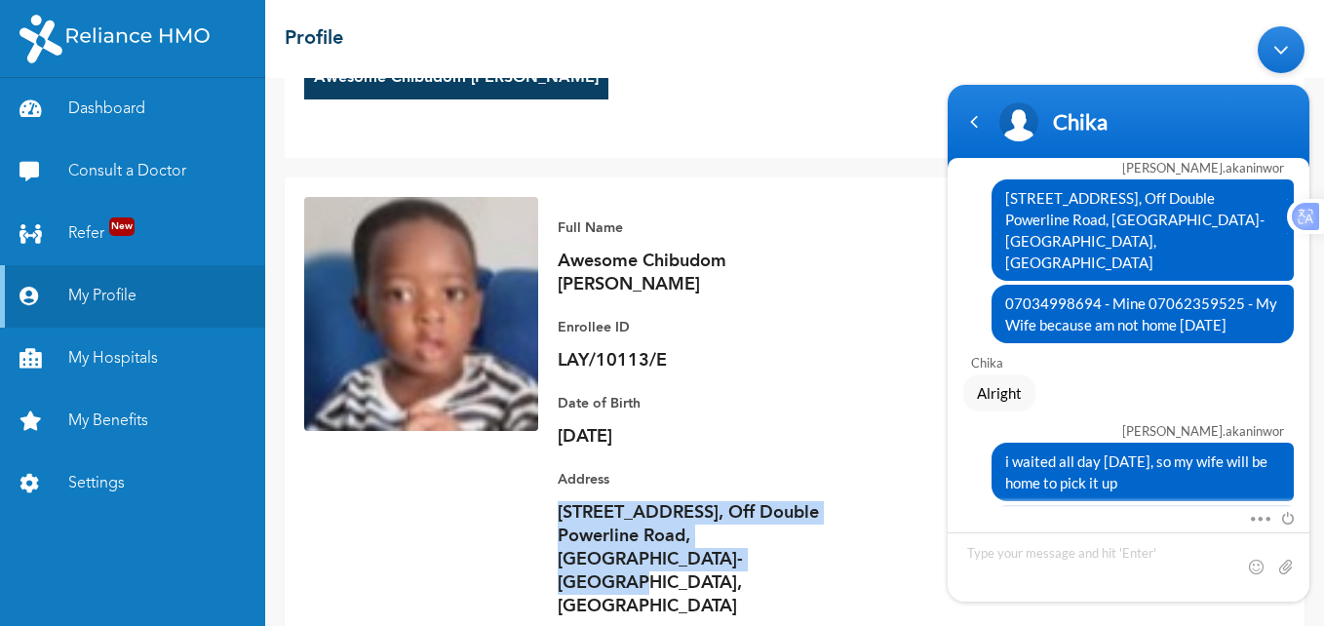
click at [840, 516] on div "Full Name Awesome Chibudom [PERSON_NAME] ID LAY/10113/E Plan Alexandrite Family…" at bounding box center [911, 417] width 747 height 441
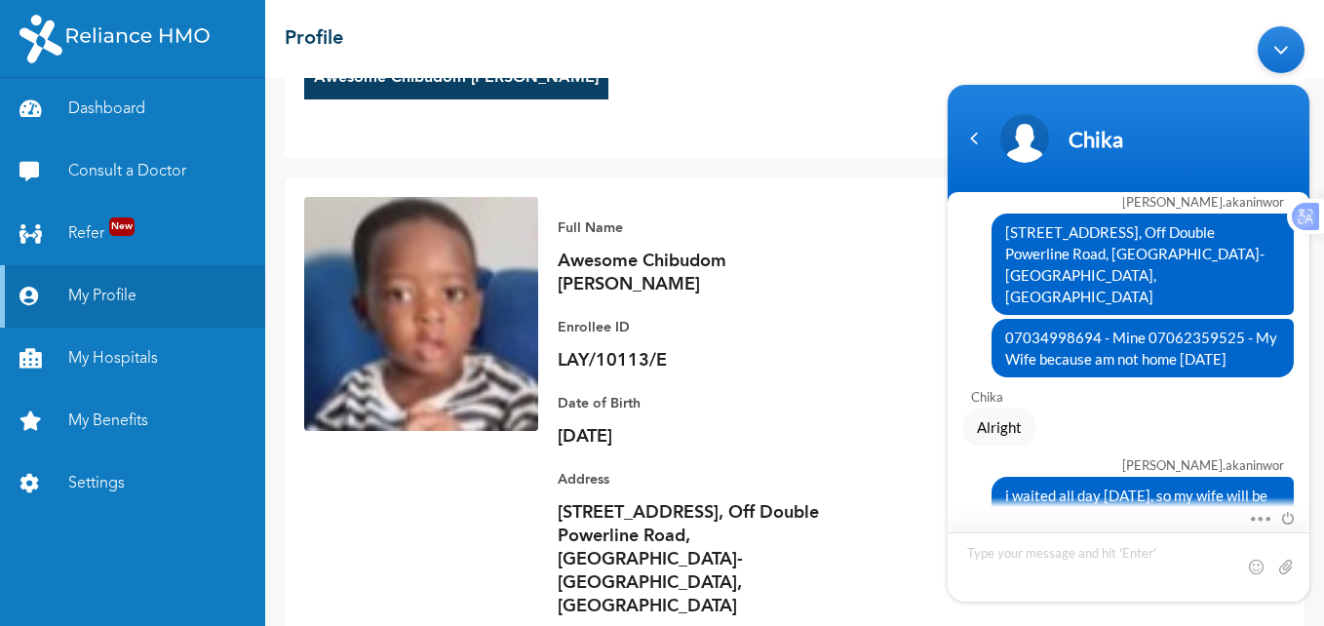
scroll to position [3422, 0]
